Goal: Information Seeking & Learning: Learn about a topic

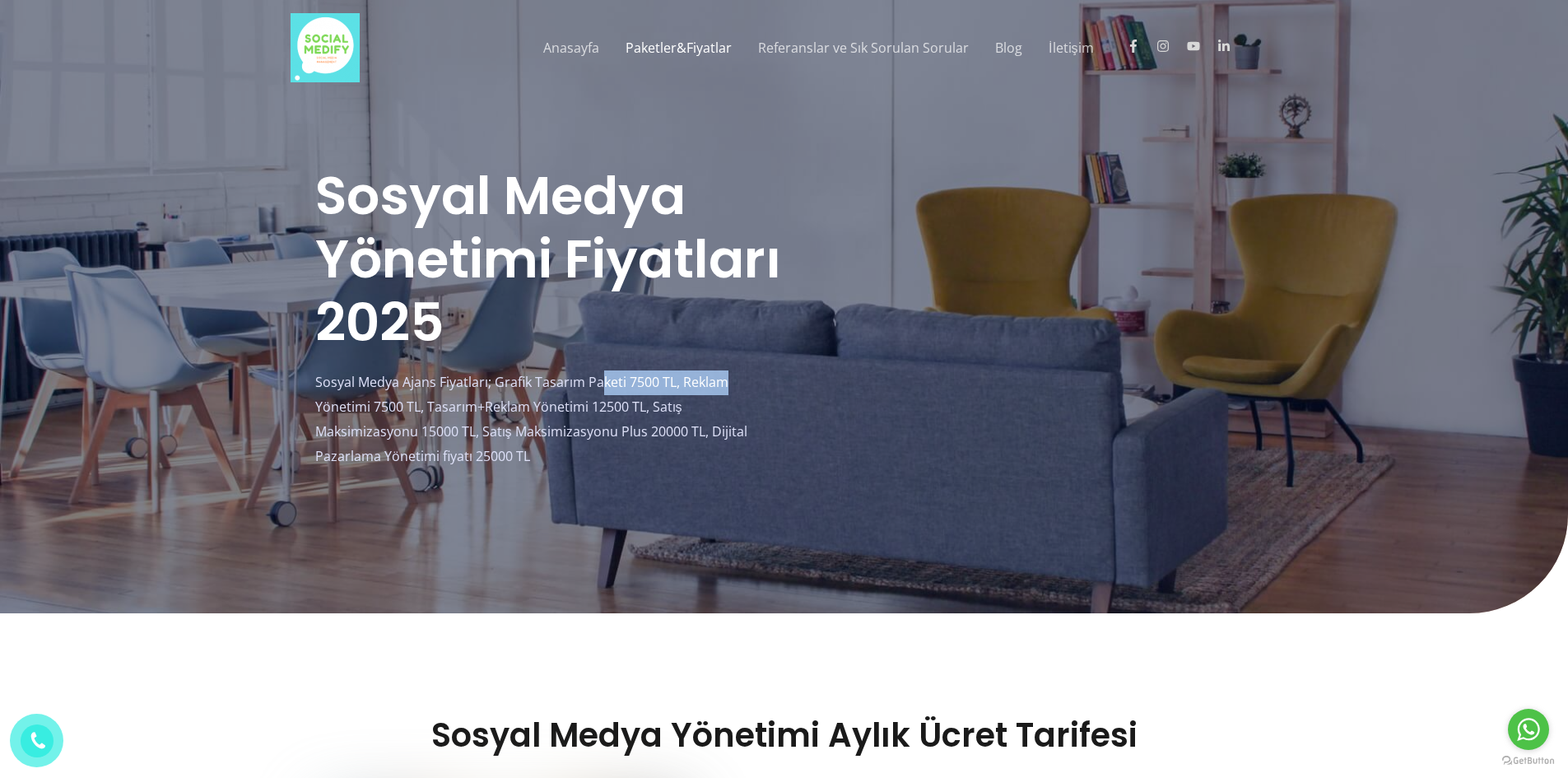
drag, startPoint x: 602, startPoint y: 382, endPoint x: 812, endPoint y: 388, distance: 210.1
click at [812, 388] on div "Sosyal Medya Yönetimi Fiyatları 2025 Sosyal Medya Ajans Fiyatları; Grafik Tasar…" at bounding box center [784, 322] width 939 height 316
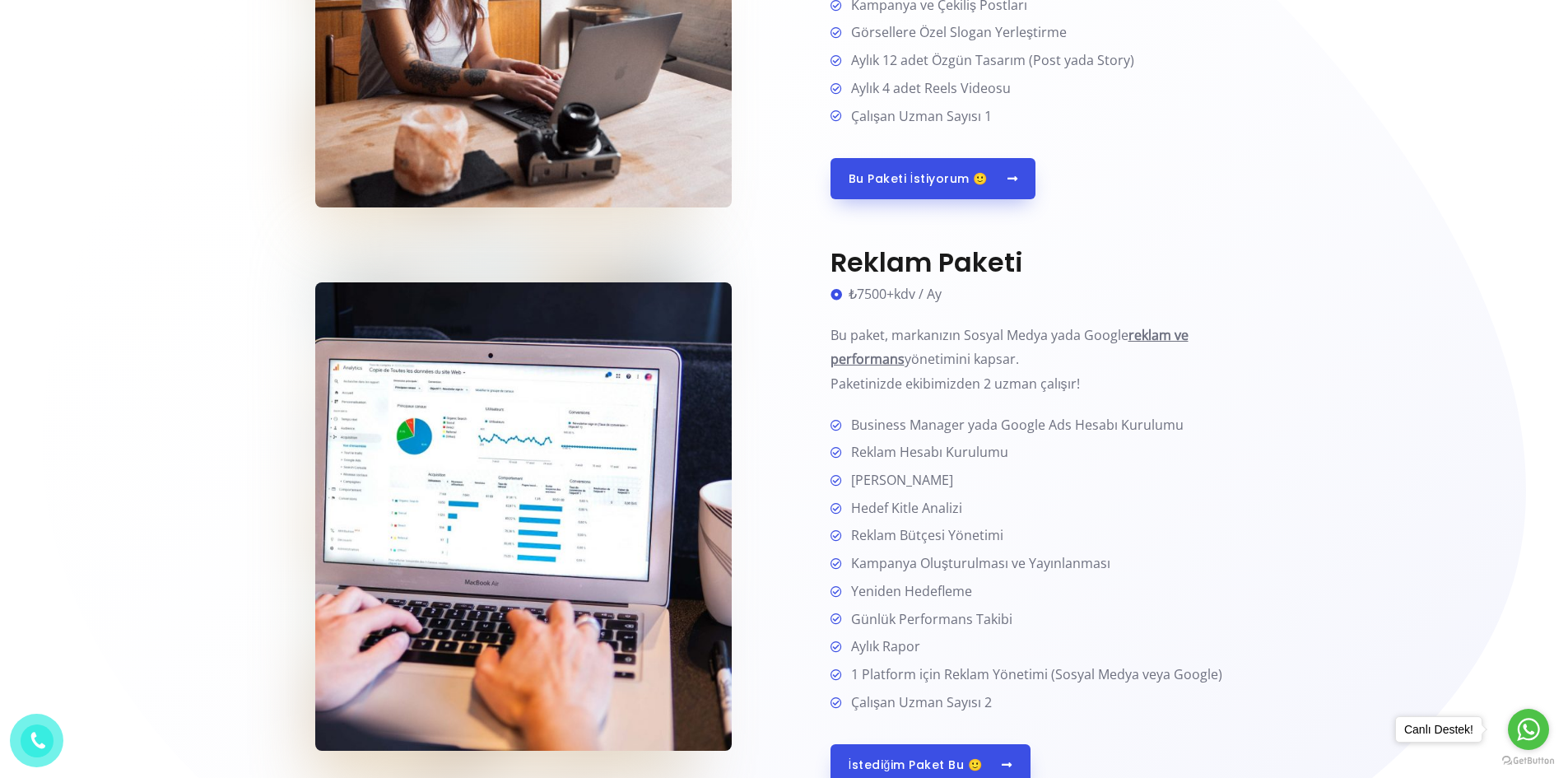
scroll to position [1152, 0]
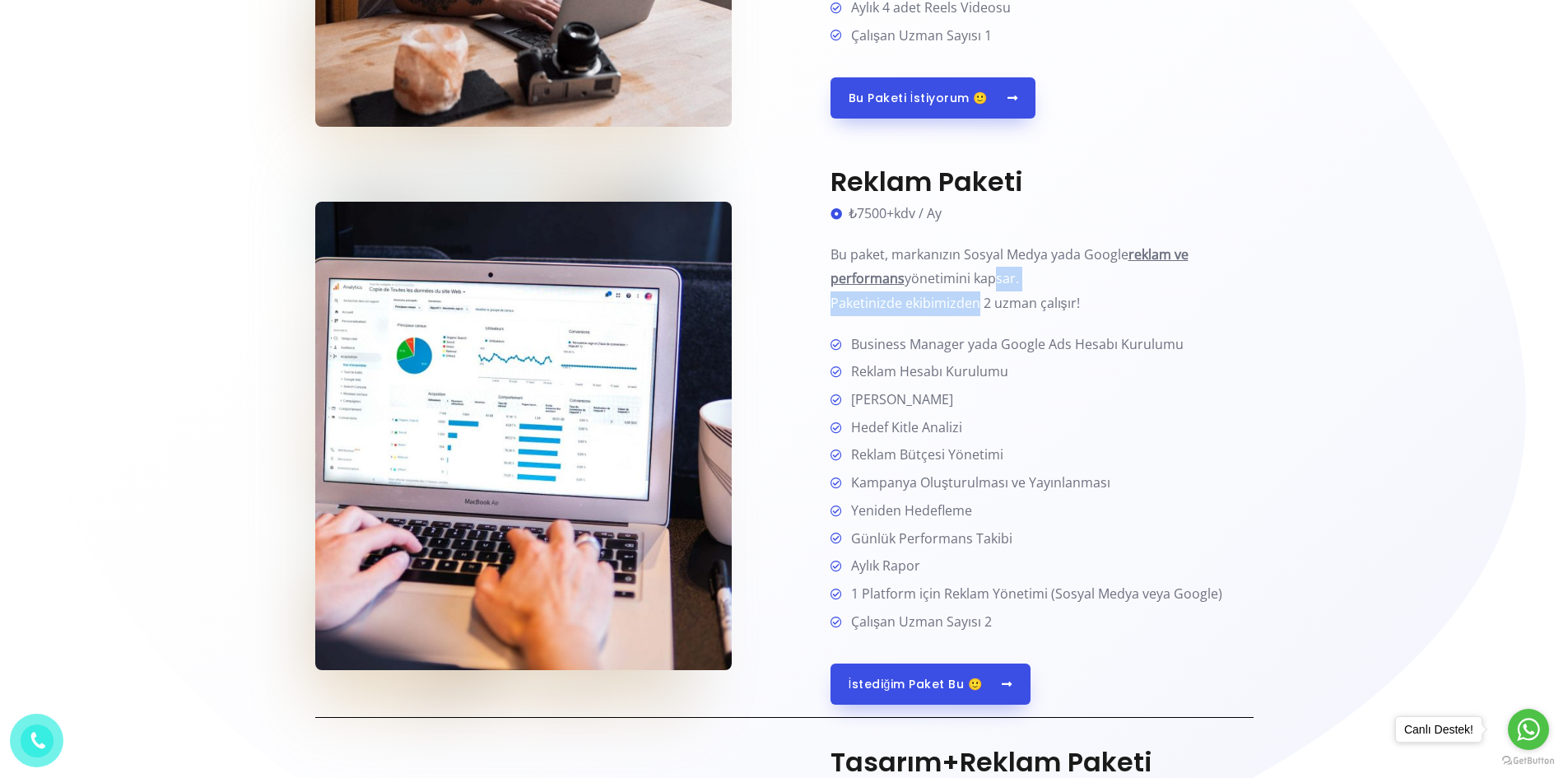
drag, startPoint x: 990, startPoint y: 283, endPoint x: 976, endPoint y: 310, distance: 30.4
click at [976, 310] on p "Bu paket, markanızın Sosyal Medya yada Google reklam ve performans yönetimini k…" at bounding box center [1042, 279] width 423 height 73
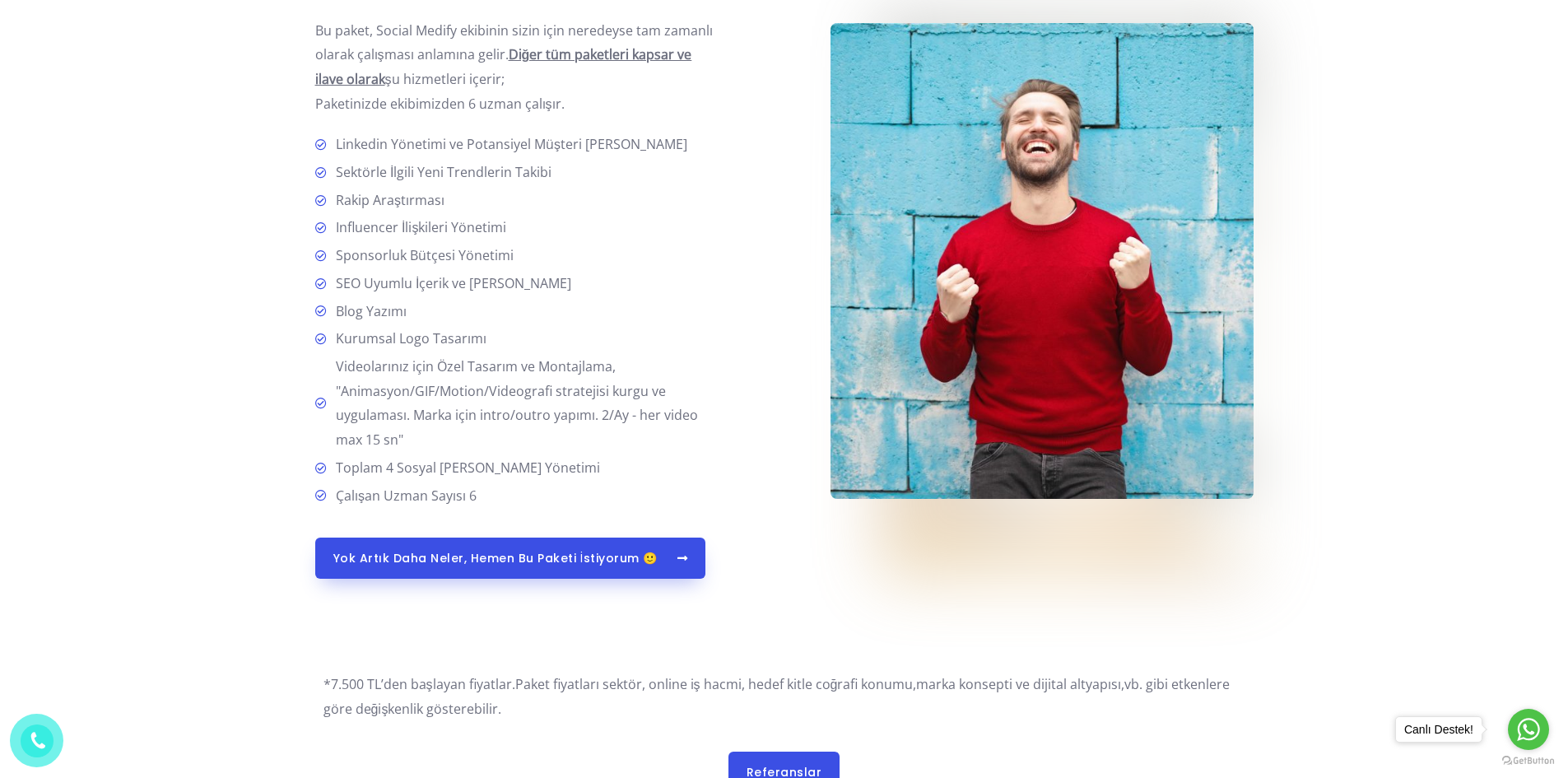
scroll to position [4114, 0]
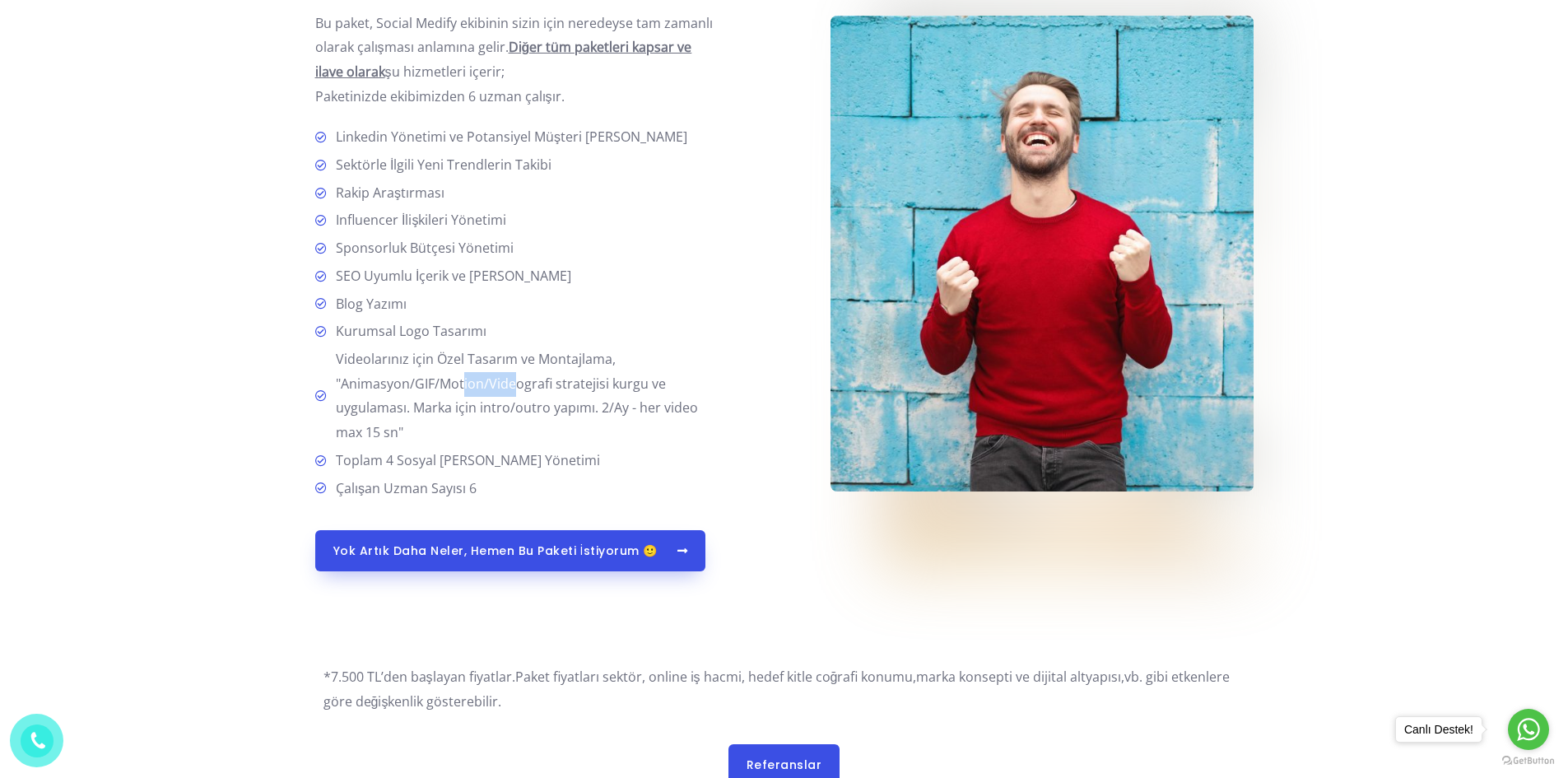
drag, startPoint x: 462, startPoint y: 375, endPoint x: 519, endPoint y: 375, distance: 57.0
click at [519, 375] on span "Videolarınız için Özel Tasarım ve Montajlama, "Animasyon/GIF/Motion/Videografi …" at bounding box center [524, 396] width 389 height 98
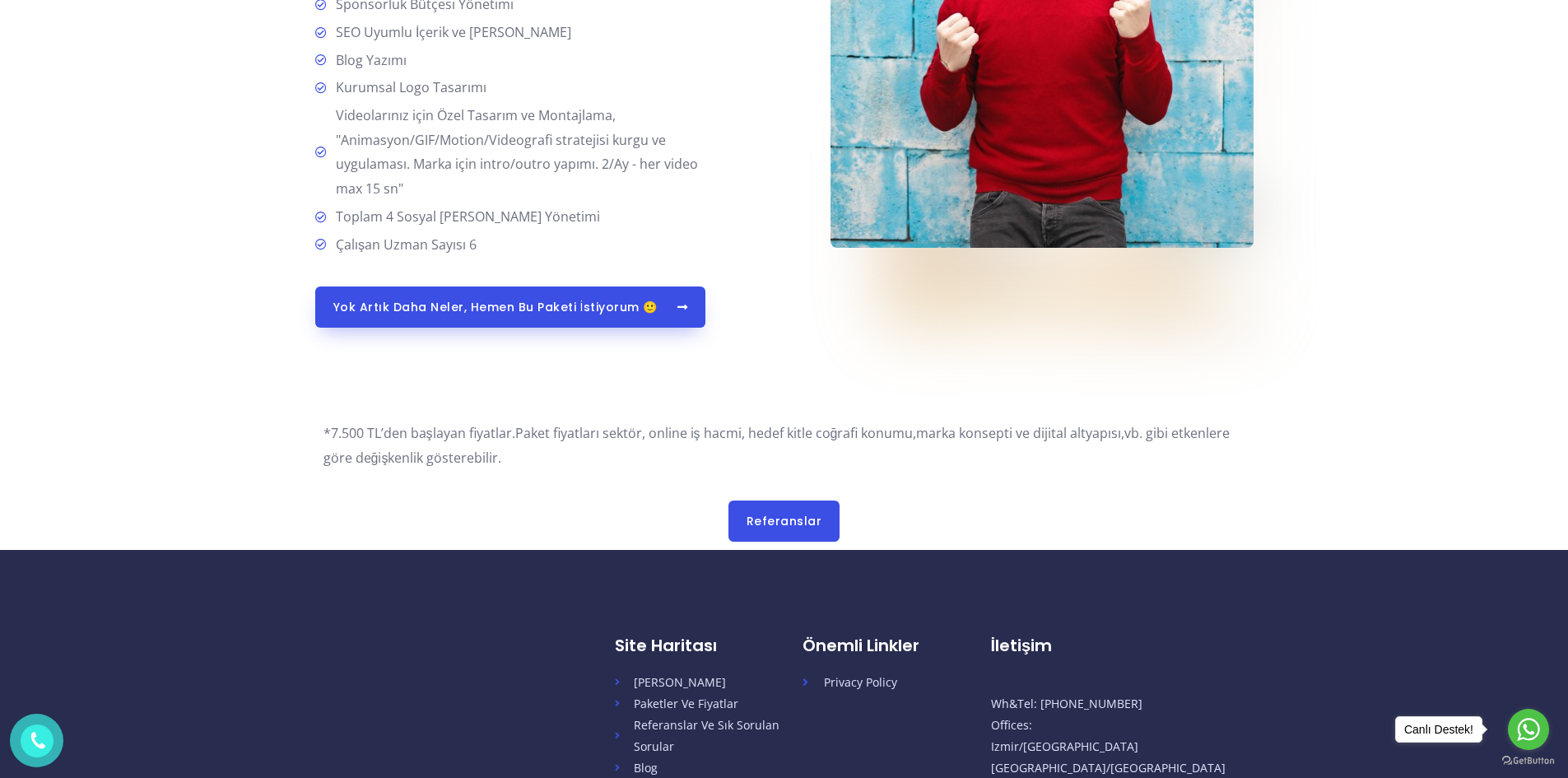
scroll to position [4362, 0]
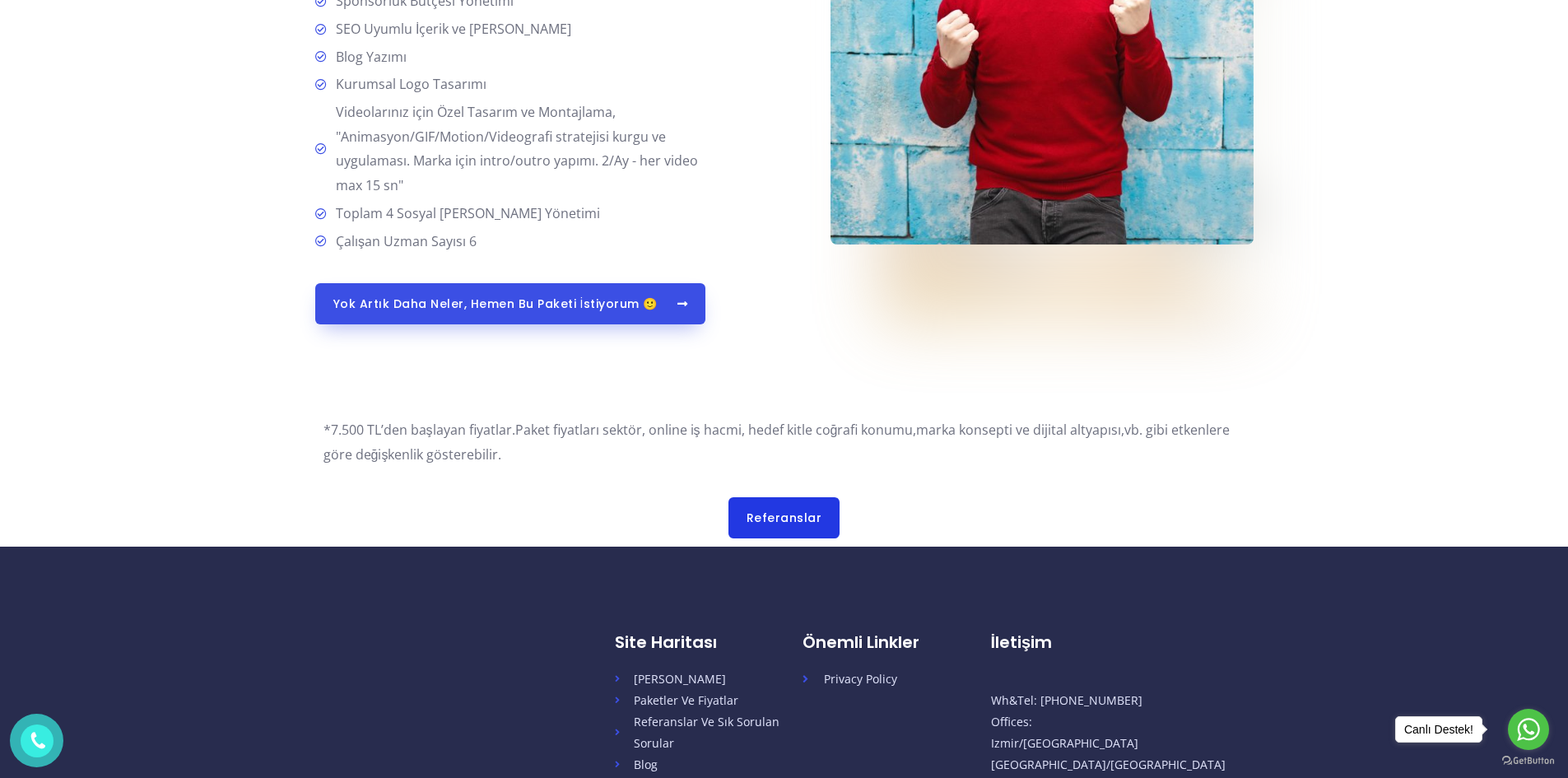
click at [781, 518] on span "Referanslar" at bounding box center [784, 517] width 76 height 12
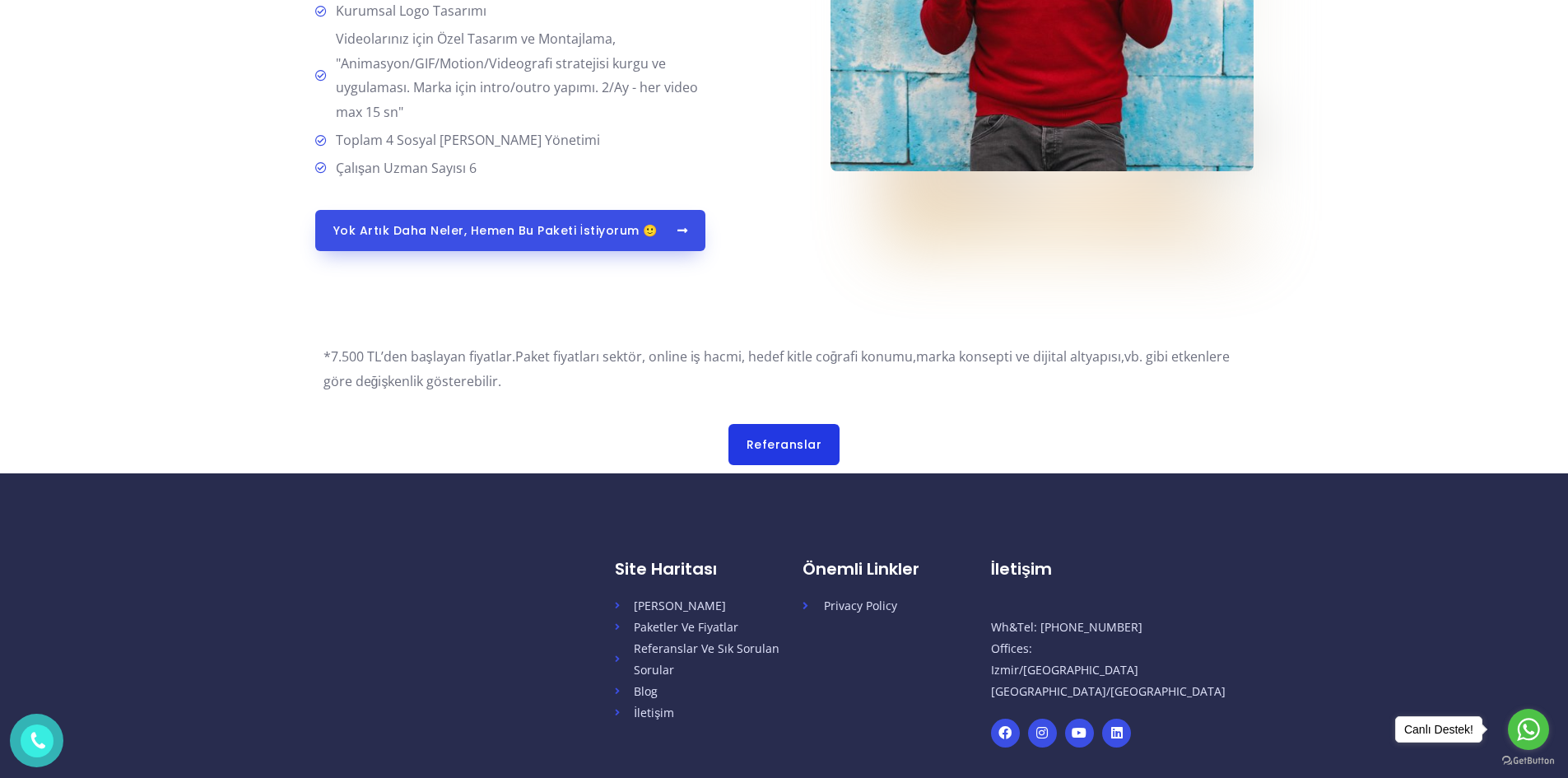
scroll to position [4526, 0]
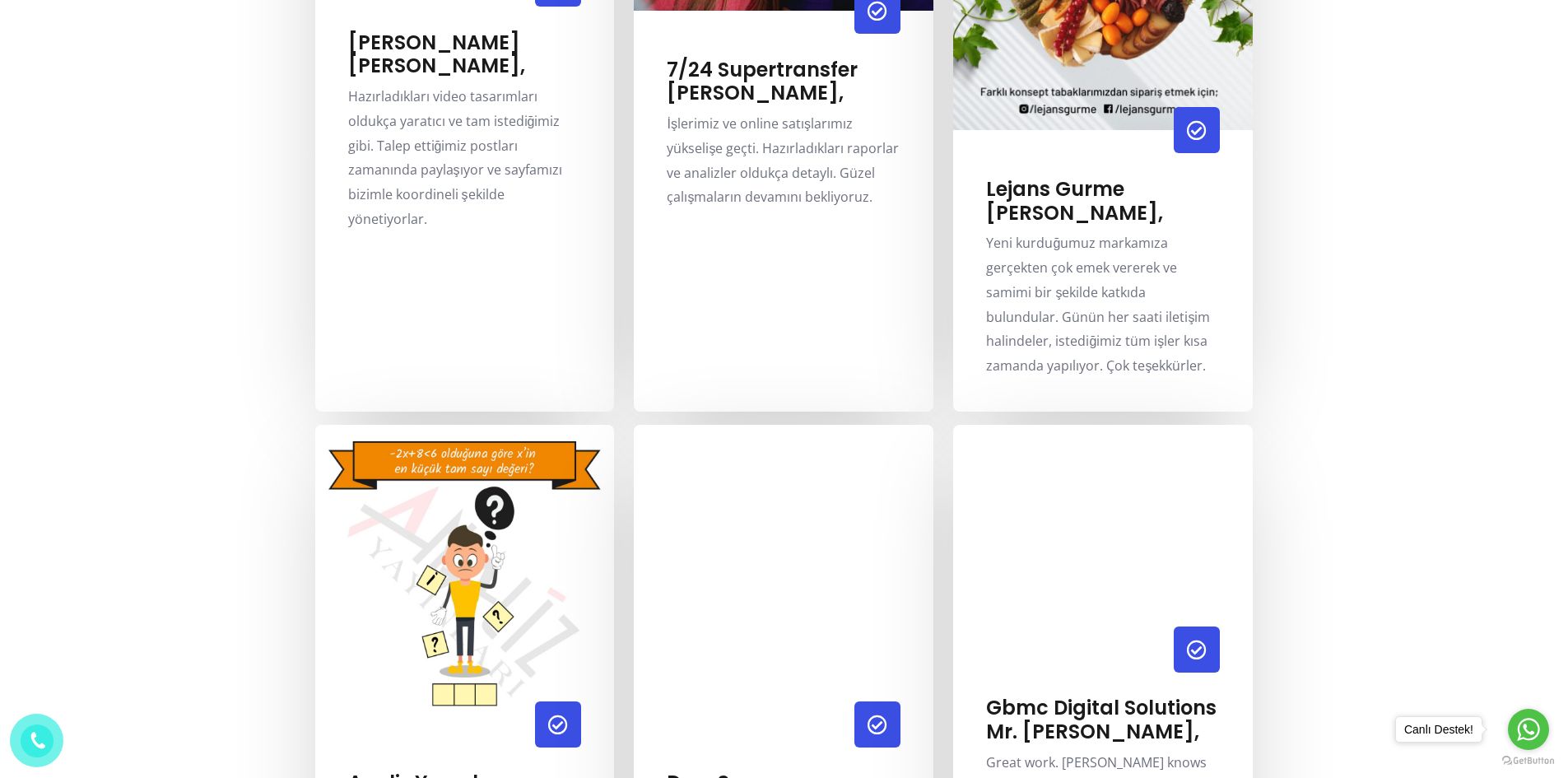
scroll to position [3621, 0]
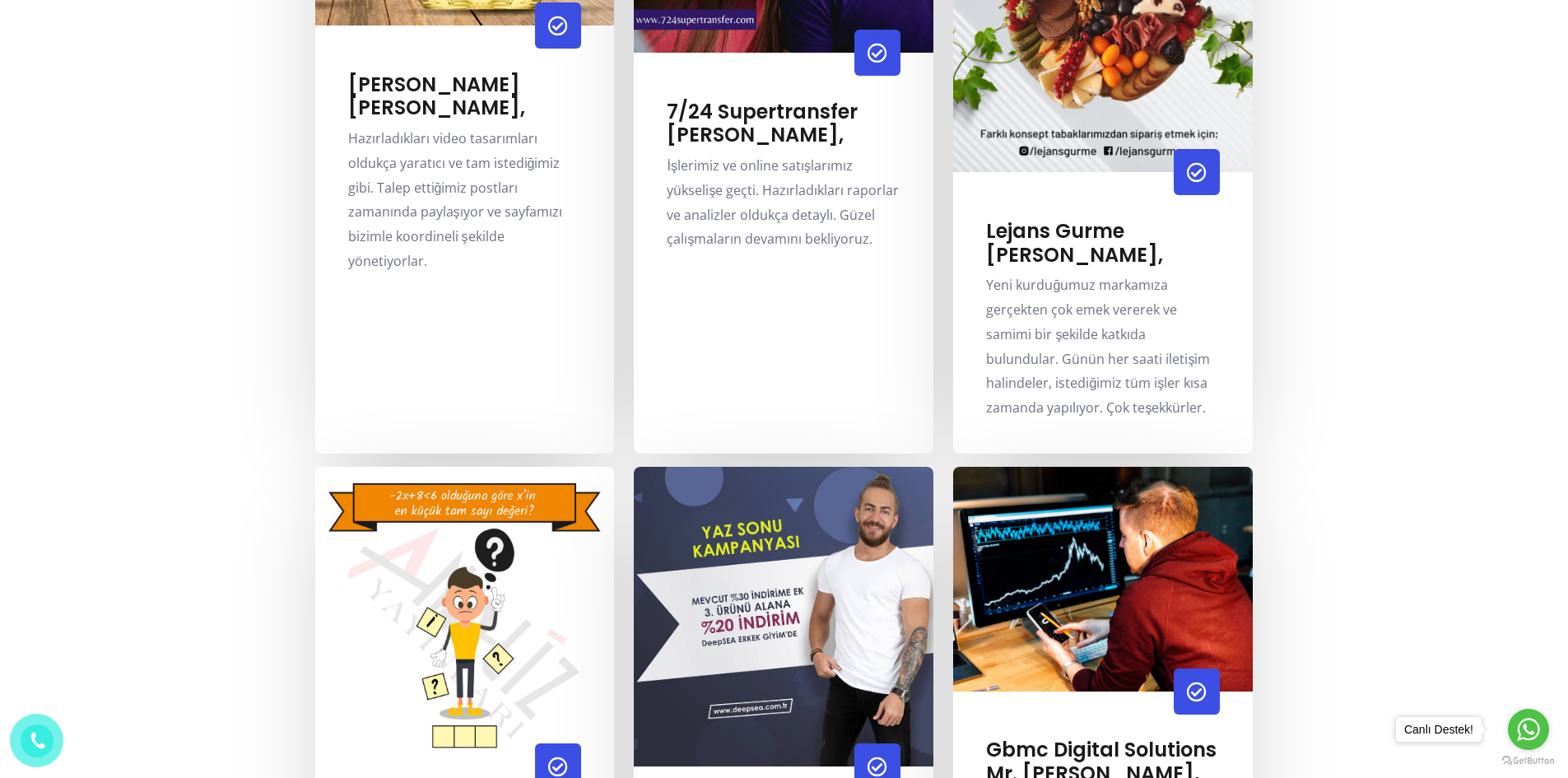
drag, startPoint x: 223, startPoint y: 435, endPoint x: 210, endPoint y: 425, distance: 16.4
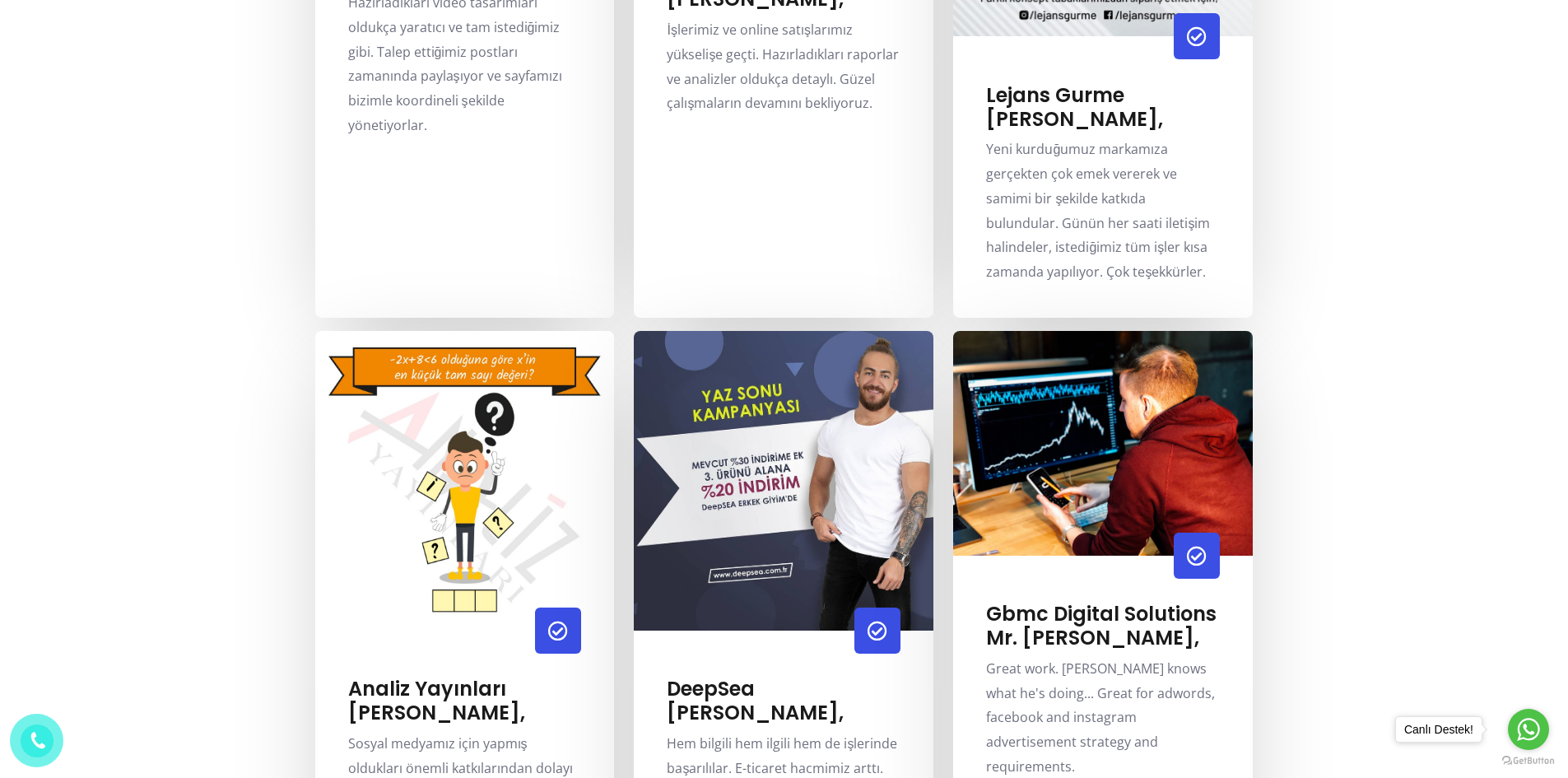
drag, startPoint x: 200, startPoint y: 455, endPoint x: 196, endPoint y: 475, distance: 20.4
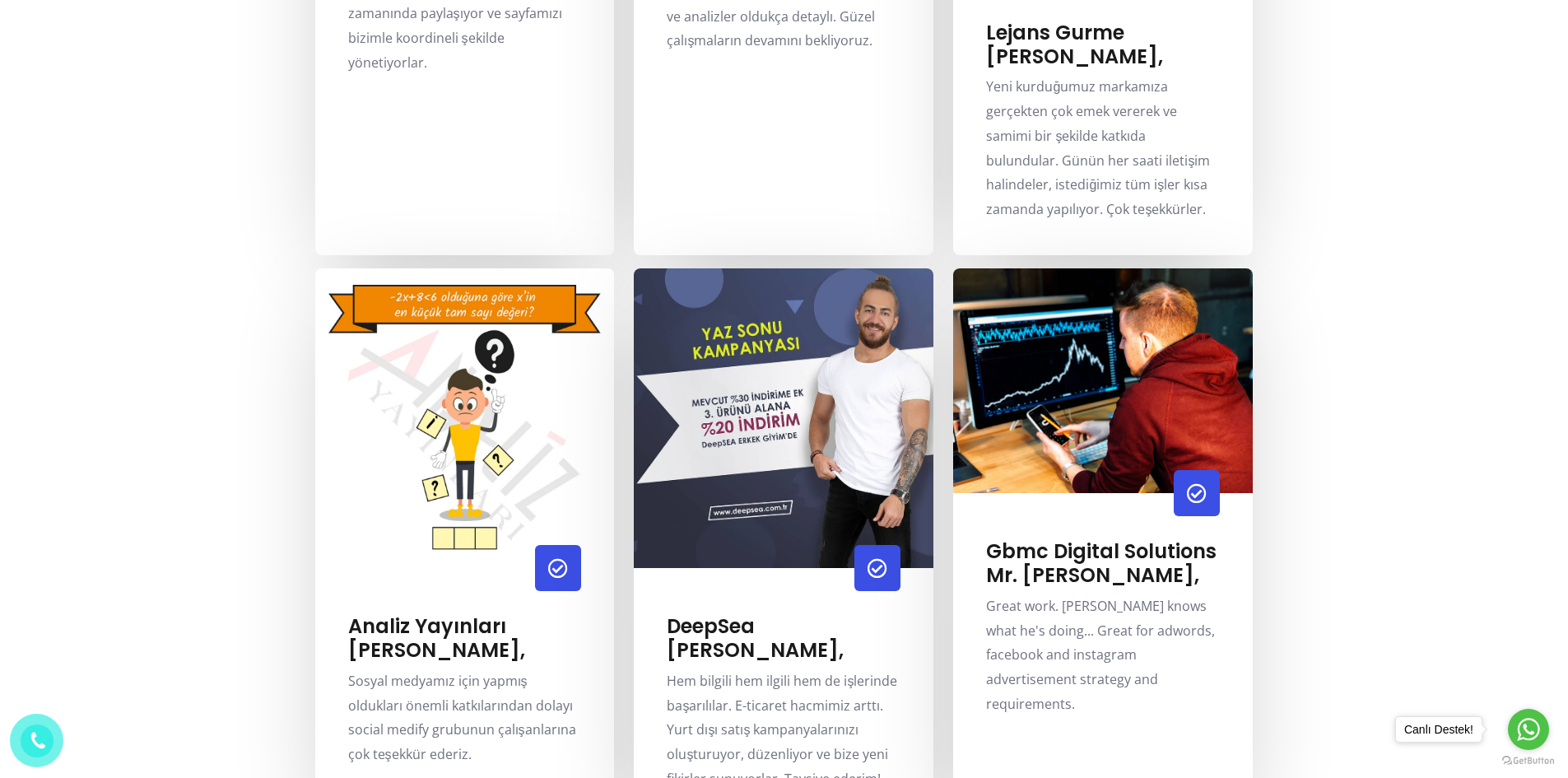
scroll to position [3785, 0]
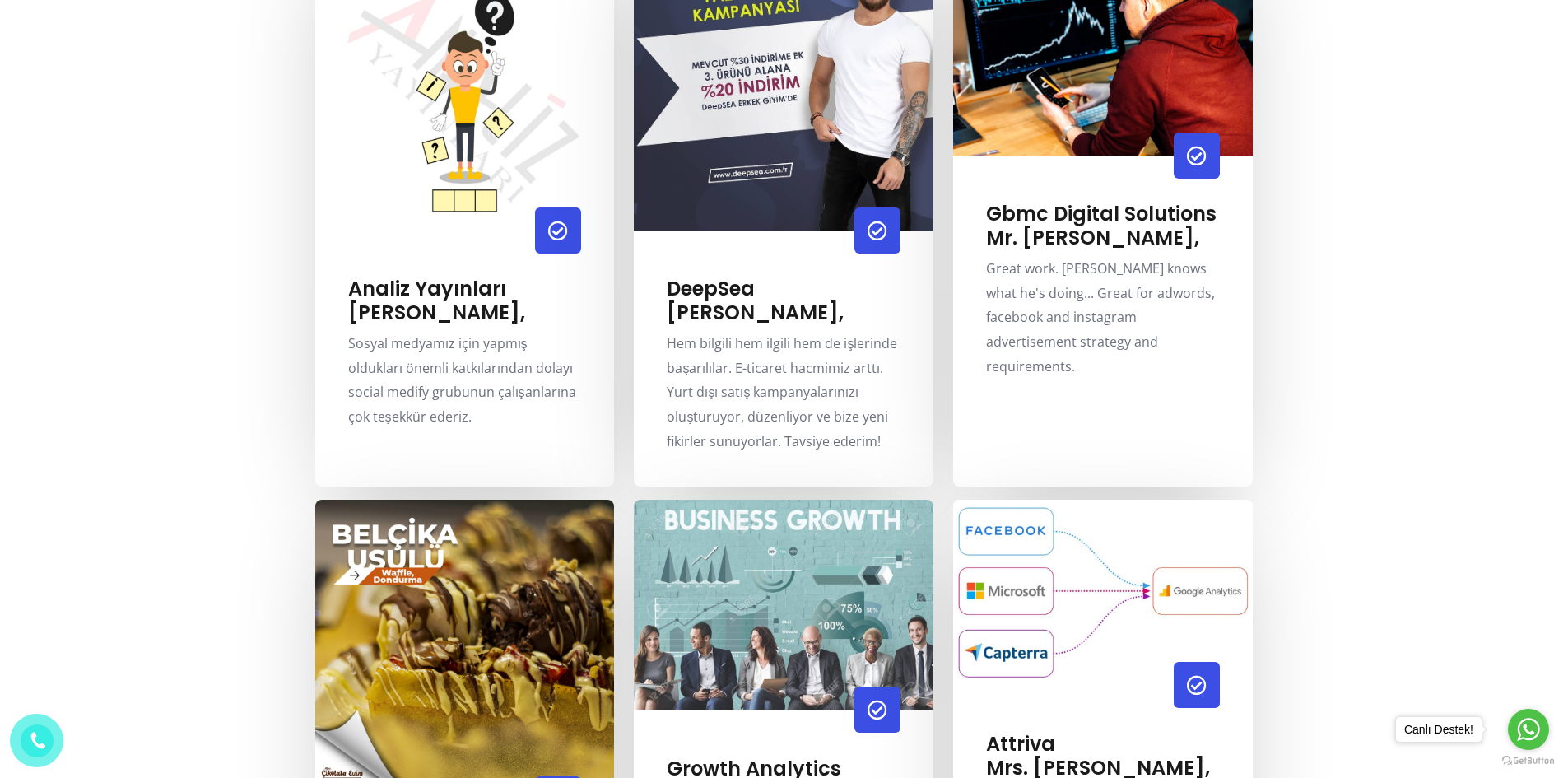
scroll to position [4114, 0]
